Goal: Contribute content: Contribute content

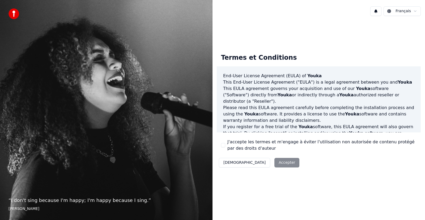
click at [255, 161] on div "Décliner Accepter" at bounding box center [259, 163] width 85 height 14
click at [258, 162] on div "Décliner Accepter" at bounding box center [259, 163] width 85 height 14
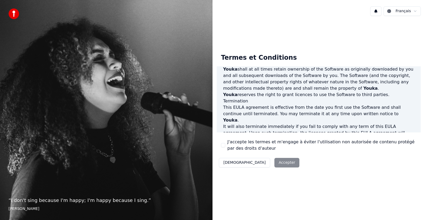
scroll to position [271, 0]
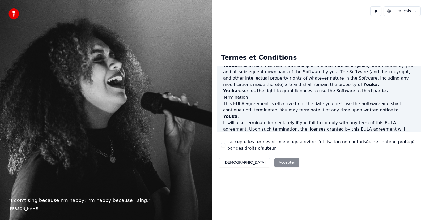
click at [257, 165] on div "Décliner Accepter" at bounding box center [259, 163] width 85 height 14
click at [226, 163] on button "Décliner" at bounding box center [244, 163] width 51 height 10
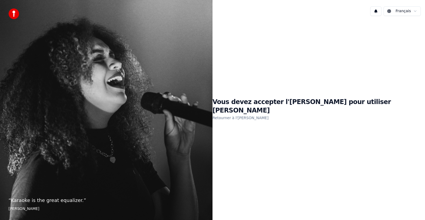
click at [294, 135] on div "Vous devez accepter l'EULA pour utiliser Youka Retourner à l'EULA" at bounding box center [318, 109] width 212 height 179
click at [375, 44] on div "Vous devez accepter l'EULA pour utiliser Youka Retourner à l'EULA" at bounding box center [318, 109] width 212 height 179
click at [417, 12] on html "“ Karaoke is the great equalizer. ” Aisha Tyler Français Vous devez accepter l'…" at bounding box center [212, 110] width 425 height 220
click at [312, 98] on div "Vous devez accepter l'EULA pour utiliser Youka Retourner à l'EULA" at bounding box center [318, 109] width 212 height 179
click at [15, 14] on img at bounding box center [13, 13] width 11 height 11
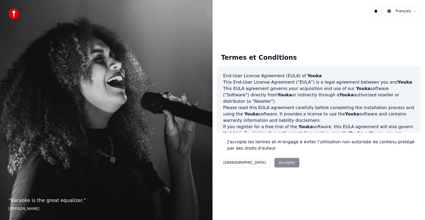
click at [257, 165] on div "Décliner Accepter" at bounding box center [259, 163] width 85 height 14
click at [255, 161] on div "Décliner Accepter" at bounding box center [259, 163] width 85 height 14
click at [272, 115] on p "Please read this EULA agreement carefully before completing the installation pr…" at bounding box center [318, 114] width 191 height 19
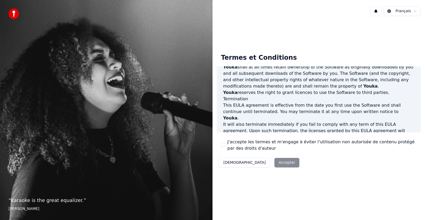
scroll to position [271, 0]
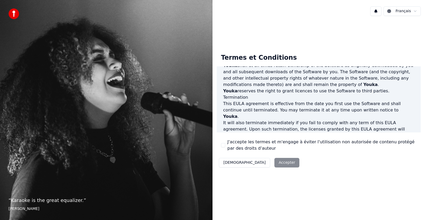
click at [260, 163] on div "Décliner Accepter" at bounding box center [259, 163] width 85 height 14
click at [364, 144] on label "J'accepte les termes et m'engage à éviter l'utilisation non autorisée de conten…" at bounding box center [321, 145] width 189 height 13
click at [225, 144] on button "J'accepte les termes et m'engage à éviter l'utilisation non autorisée de conten…" at bounding box center [223, 145] width 4 height 4
click at [274, 162] on button "Accepter" at bounding box center [286, 163] width 25 height 10
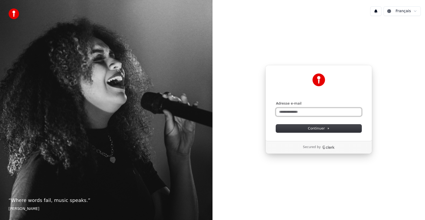
click at [284, 112] on input "Adresse e-mail" at bounding box center [318, 112] width 85 height 8
click at [302, 128] on button "Continuer" at bounding box center [318, 128] width 85 height 8
type input "**********"
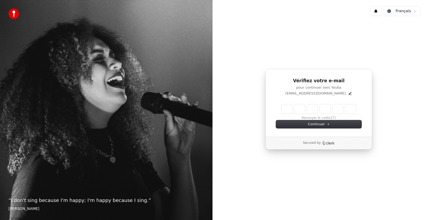
click at [289, 108] on input "Enter verification code" at bounding box center [318, 109] width 74 height 10
click at [286, 108] on input "Enter verification code" at bounding box center [323, 109] width 85 height 10
type input "******"
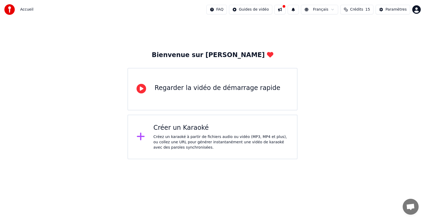
click at [185, 127] on div "Créer un Karaoké" at bounding box center [220, 128] width 135 height 8
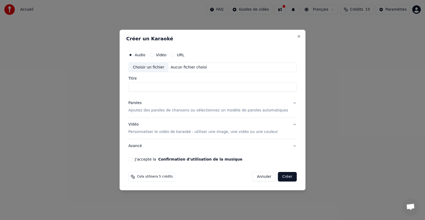
click at [143, 88] on input "Titre" at bounding box center [212, 88] width 168 height 10
type input "**********"
click at [278, 177] on button "Créer" at bounding box center [287, 177] width 19 height 10
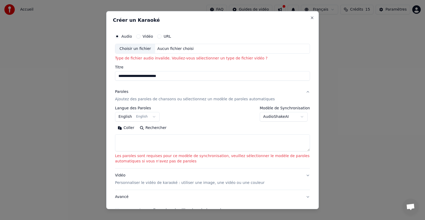
click at [136, 48] on div "Choisir un fichier" at bounding box center [135, 49] width 40 height 10
click at [310, 16] on button "Close" at bounding box center [312, 17] width 4 height 4
select select
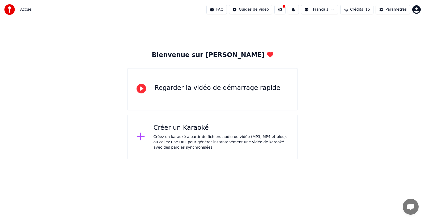
click at [194, 91] on div "Regarder la vidéo de démarrage rapide" at bounding box center [217, 88] width 126 height 8
